Goal: Navigation & Orientation: Find specific page/section

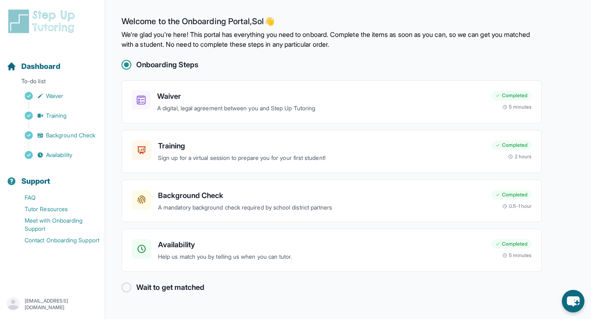
click at [57, 24] on img at bounding box center [43, 21] width 73 height 26
click at [52, 208] on link "Tutor Resources" at bounding box center [56, 209] width 98 height 11
click at [142, 289] on h2 "Wait to get matched" at bounding box center [170, 287] width 68 height 11
click at [188, 245] on h3 "Availability" at bounding box center [321, 244] width 327 height 11
click at [39, 66] on span "Dashboard" at bounding box center [40, 66] width 39 height 11
